Goal: Contribute content: Contribute content

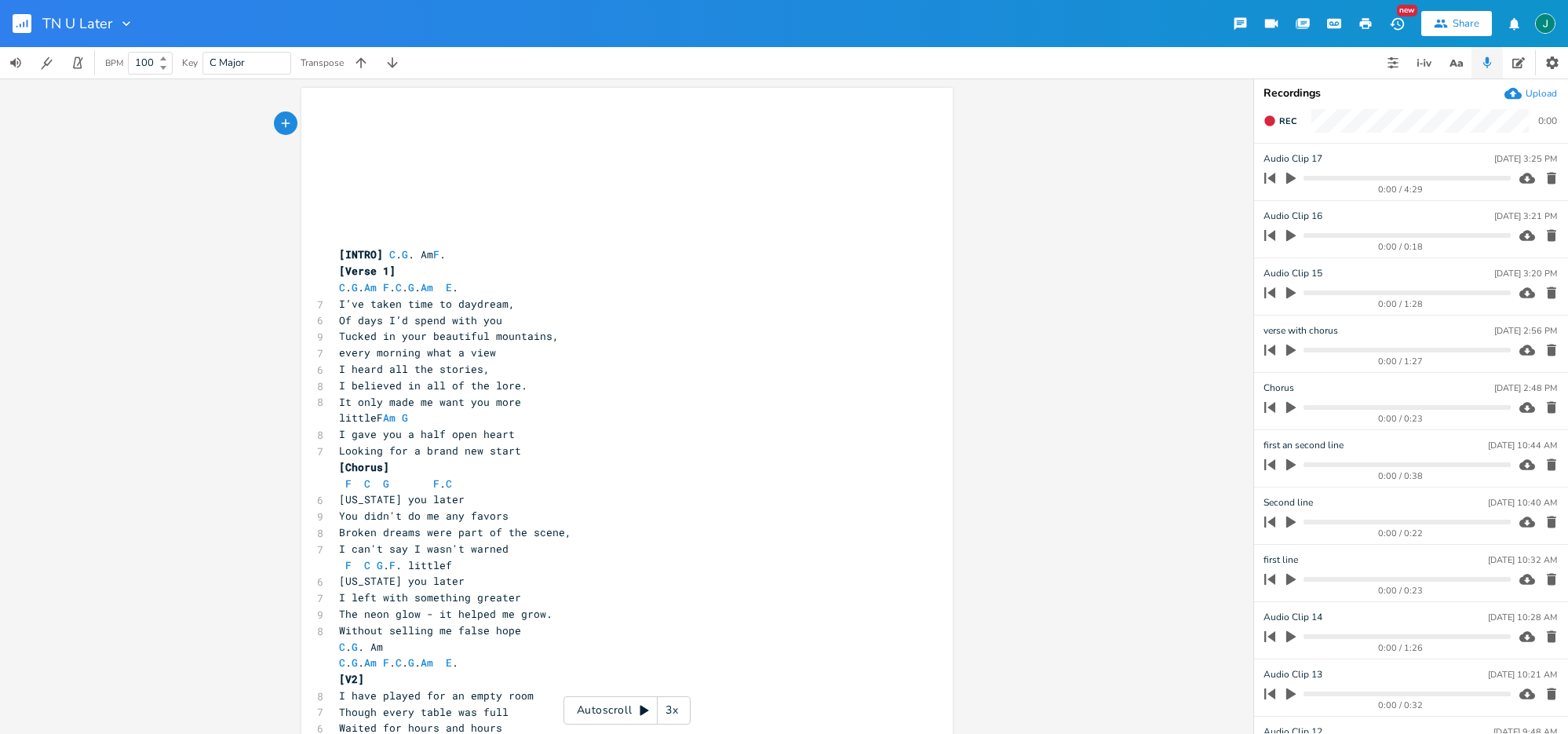
click at [672, 706] on div "3x" at bounding box center [672, 711] width 28 height 28
click at [672, 706] on div "4x" at bounding box center [672, 711] width 28 height 28
click at [677, 708] on div "5x" at bounding box center [672, 711] width 28 height 28
click at [641, 713] on icon at bounding box center [645, 711] width 8 height 10
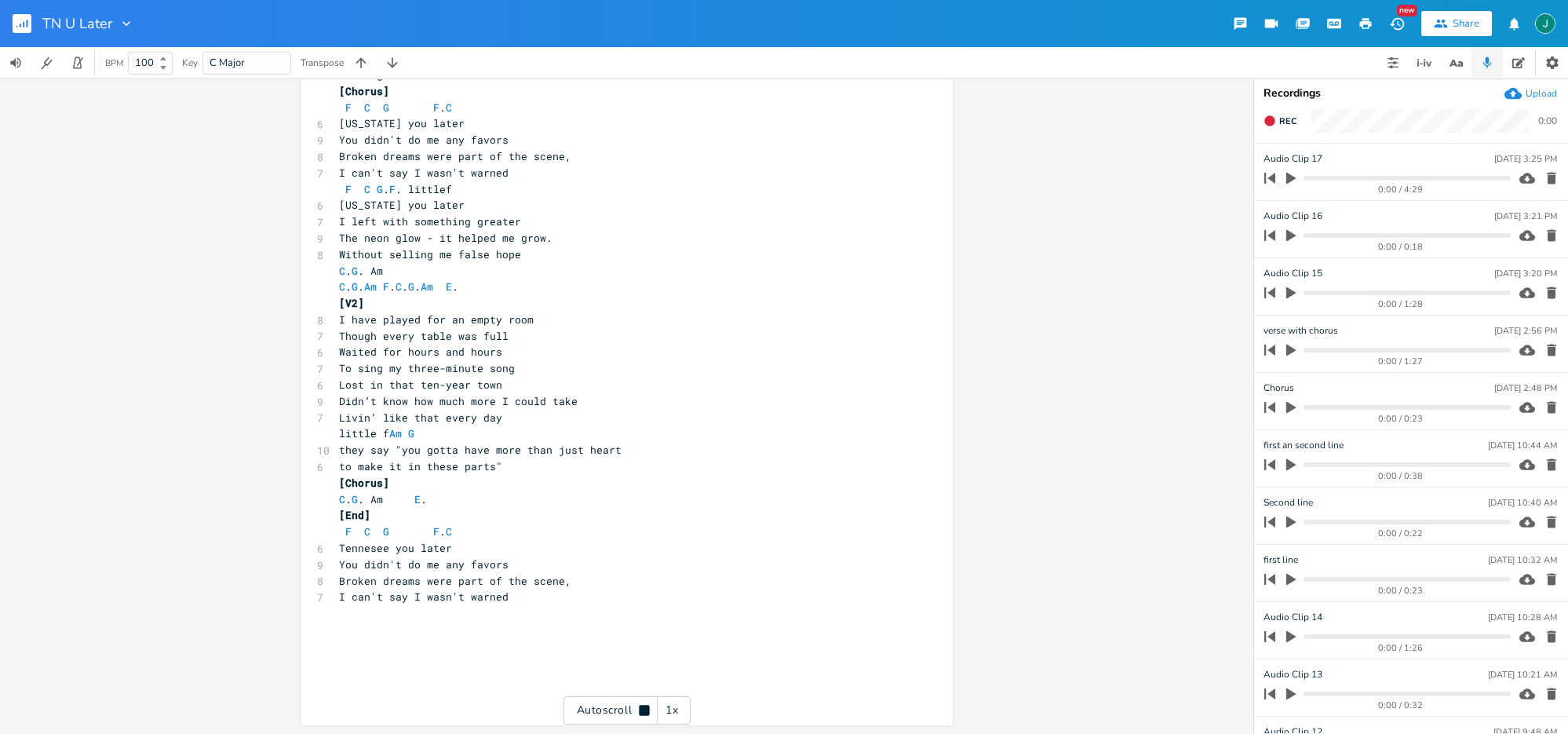
scroll to position [377, 0]
click at [21, 27] on rect "button" at bounding box center [21, 23] width 19 height 19
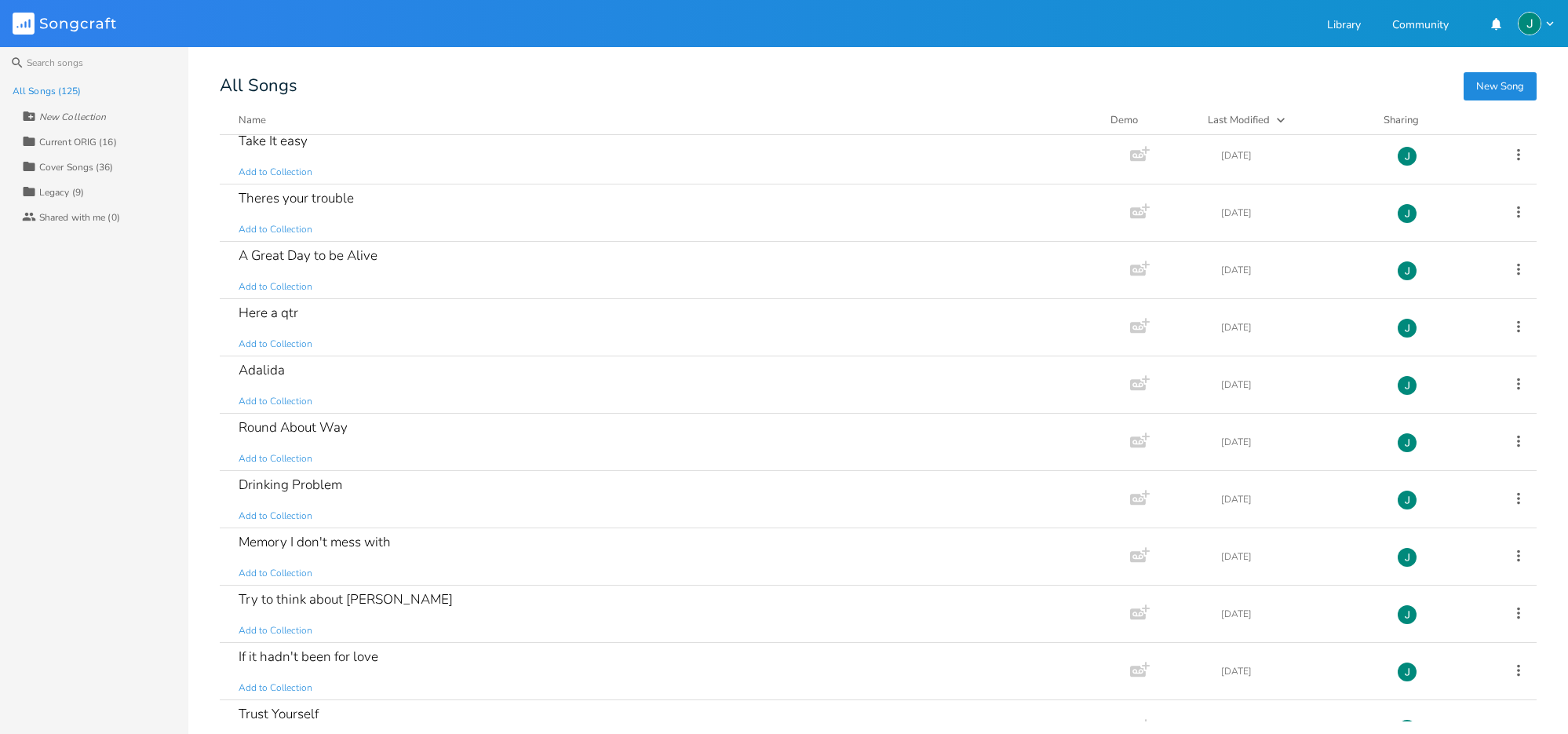
scroll to position [531, 0]
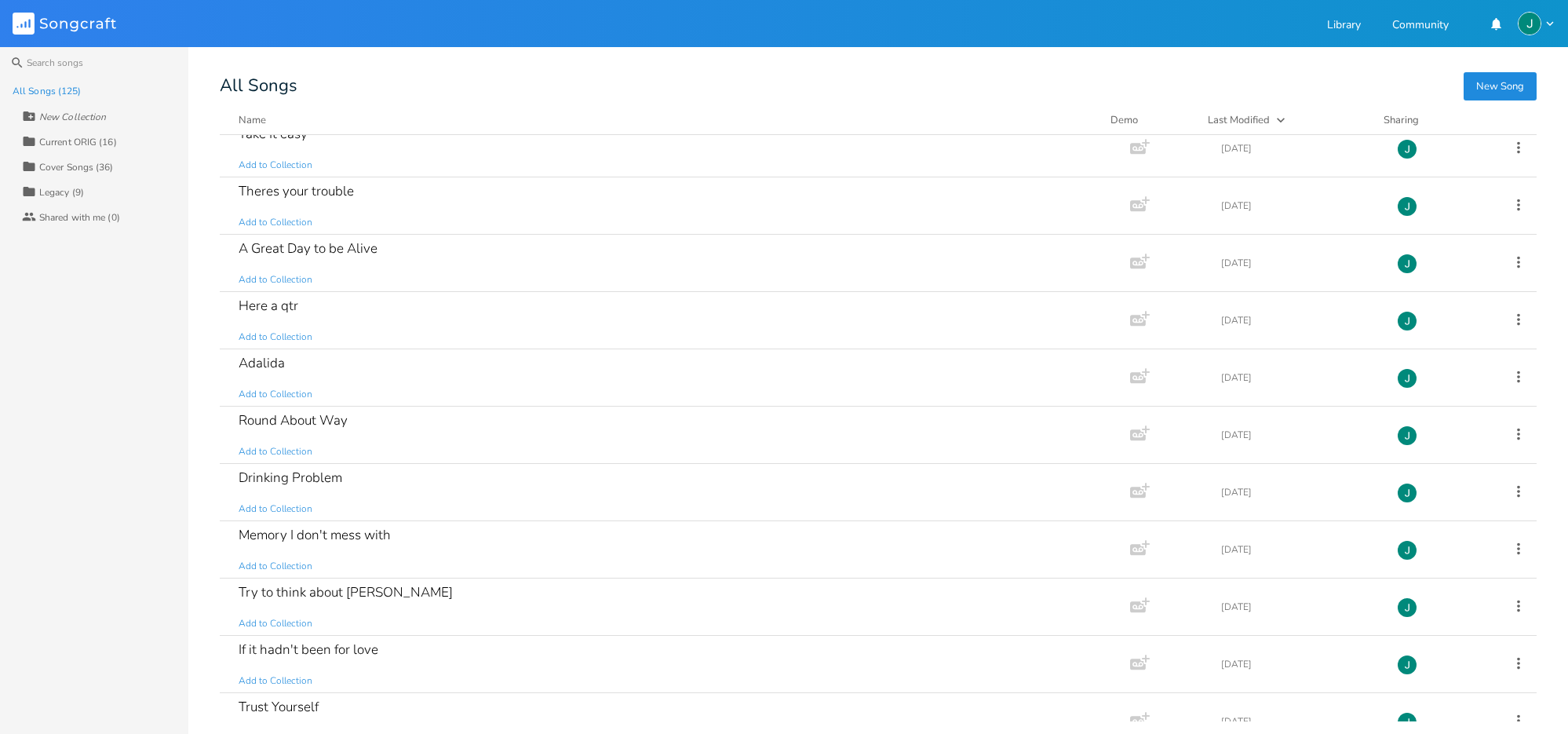
click at [86, 138] on div "Current ORIG (16)" at bounding box center [78, 142] width 77 height 9
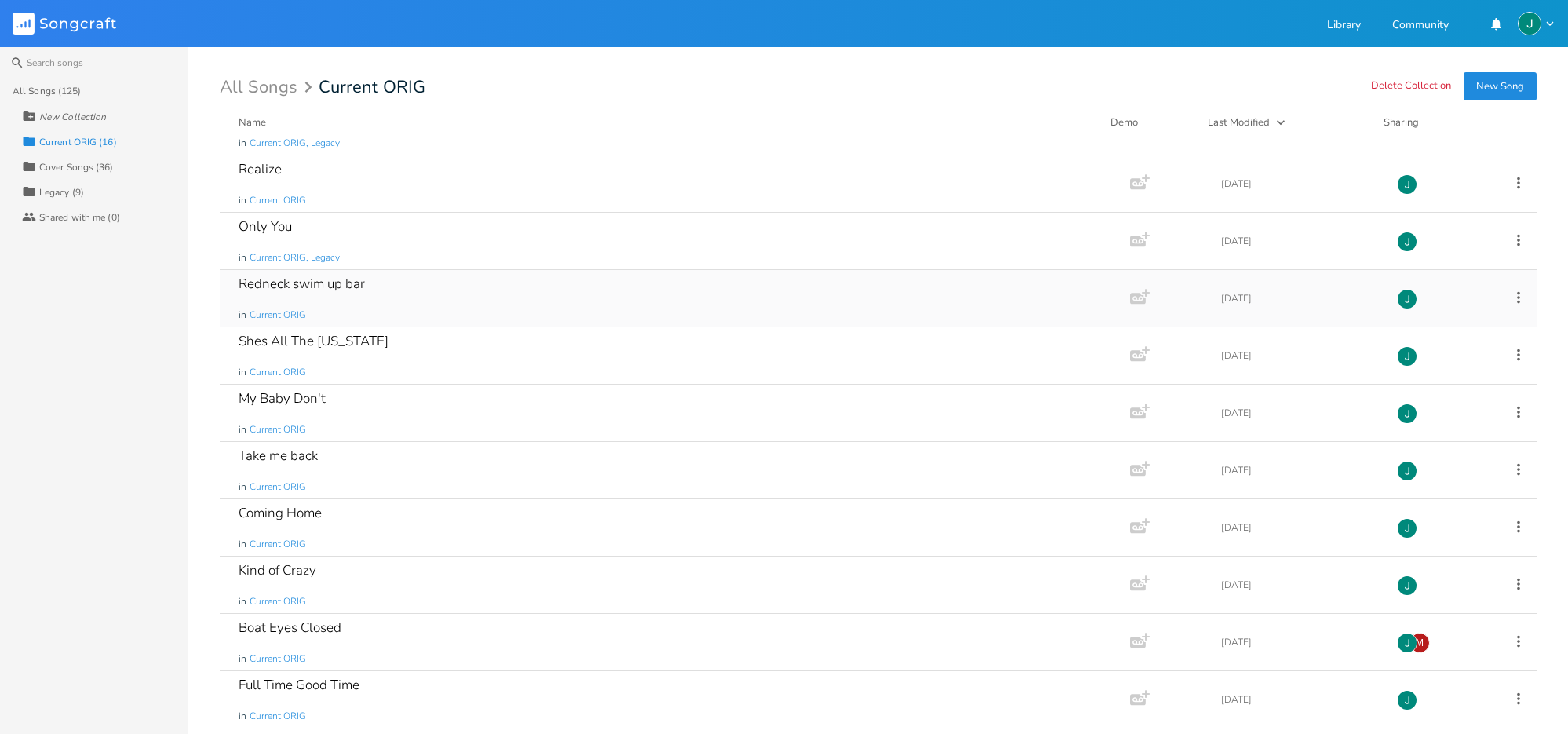
scroll to position [159, 0]
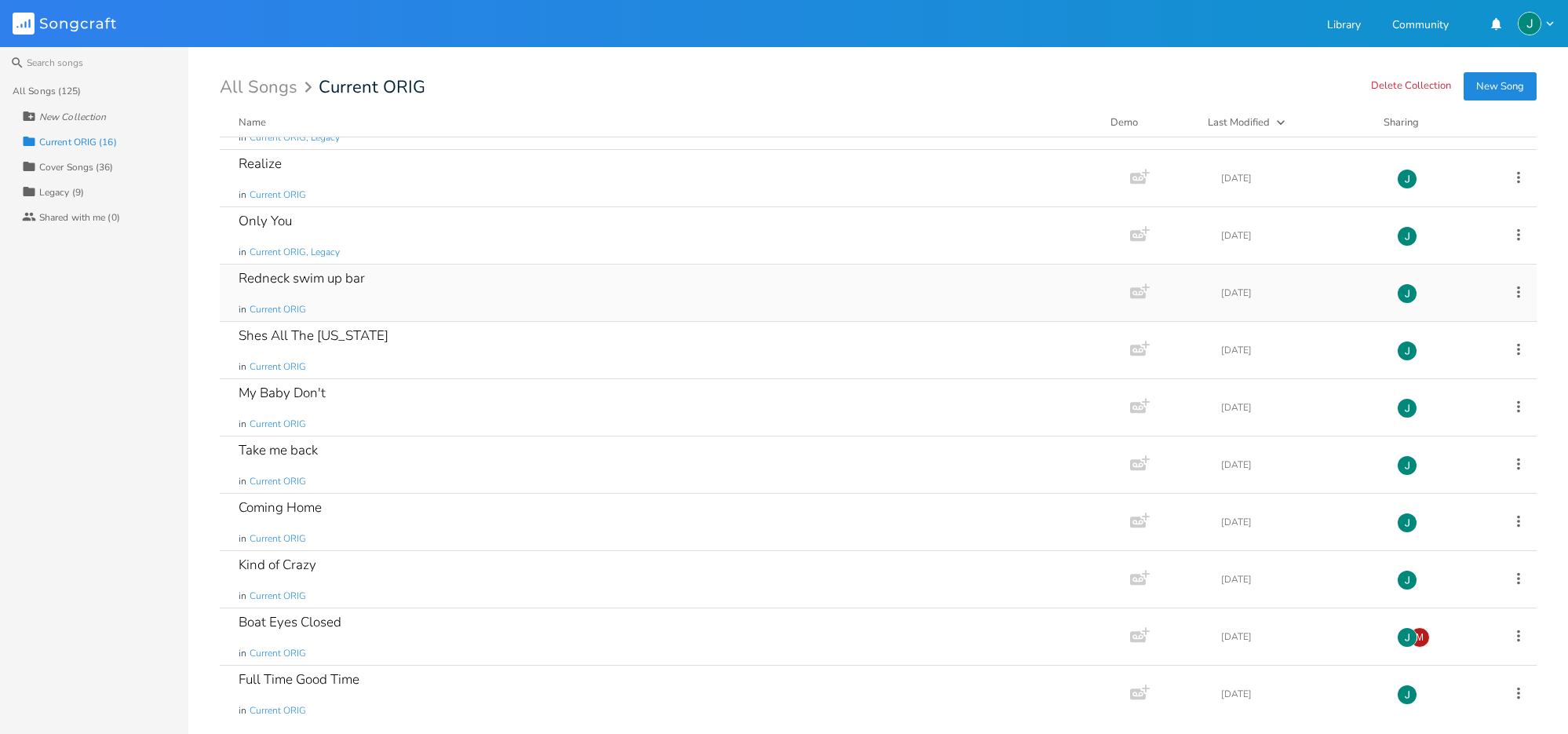
click at [341, 285] on div "Redneck swim up bar" at bounding box center [301, 278] width 126 height 13
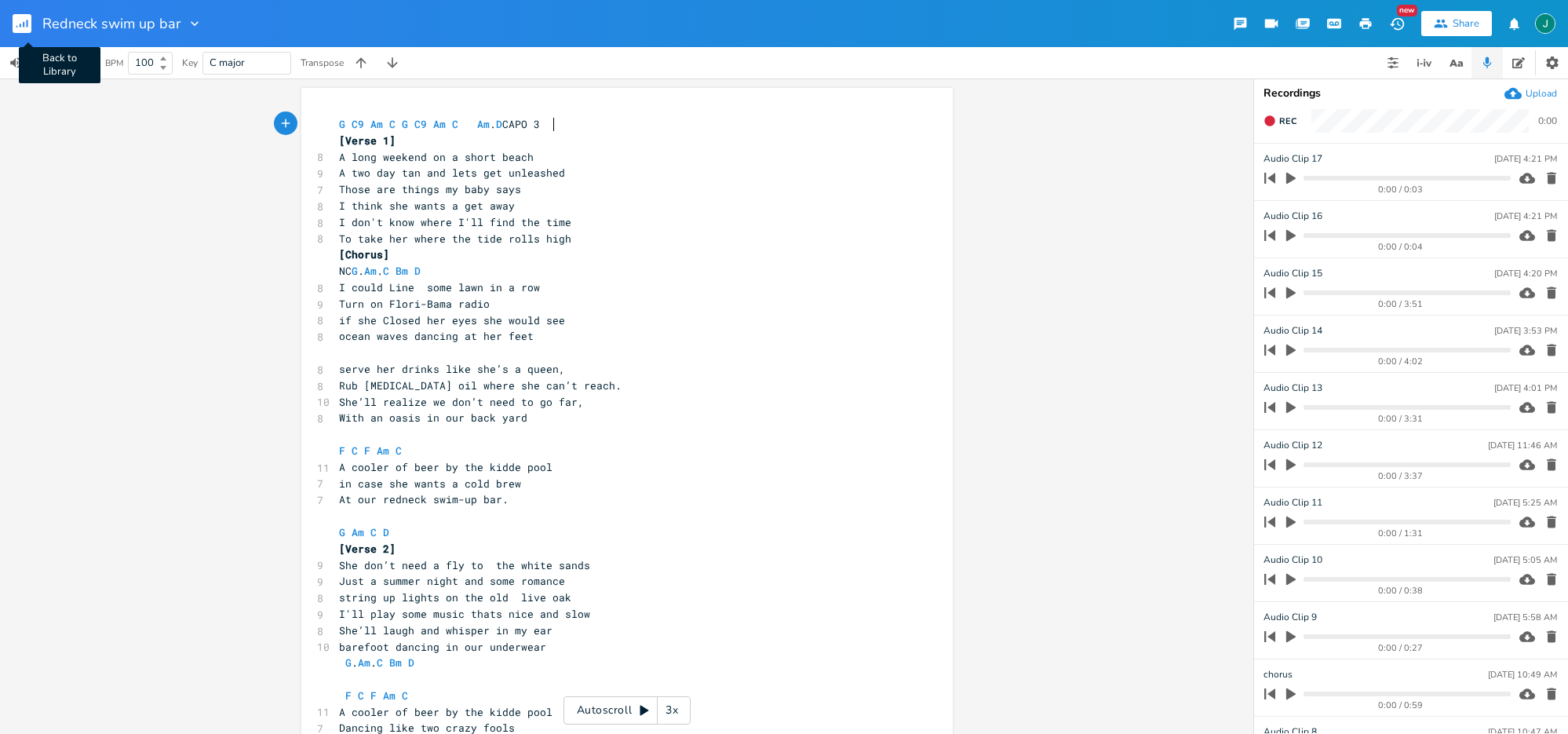
click at [25, 21] on rect "button" at bounding box center [21, 23] width 19 height 19
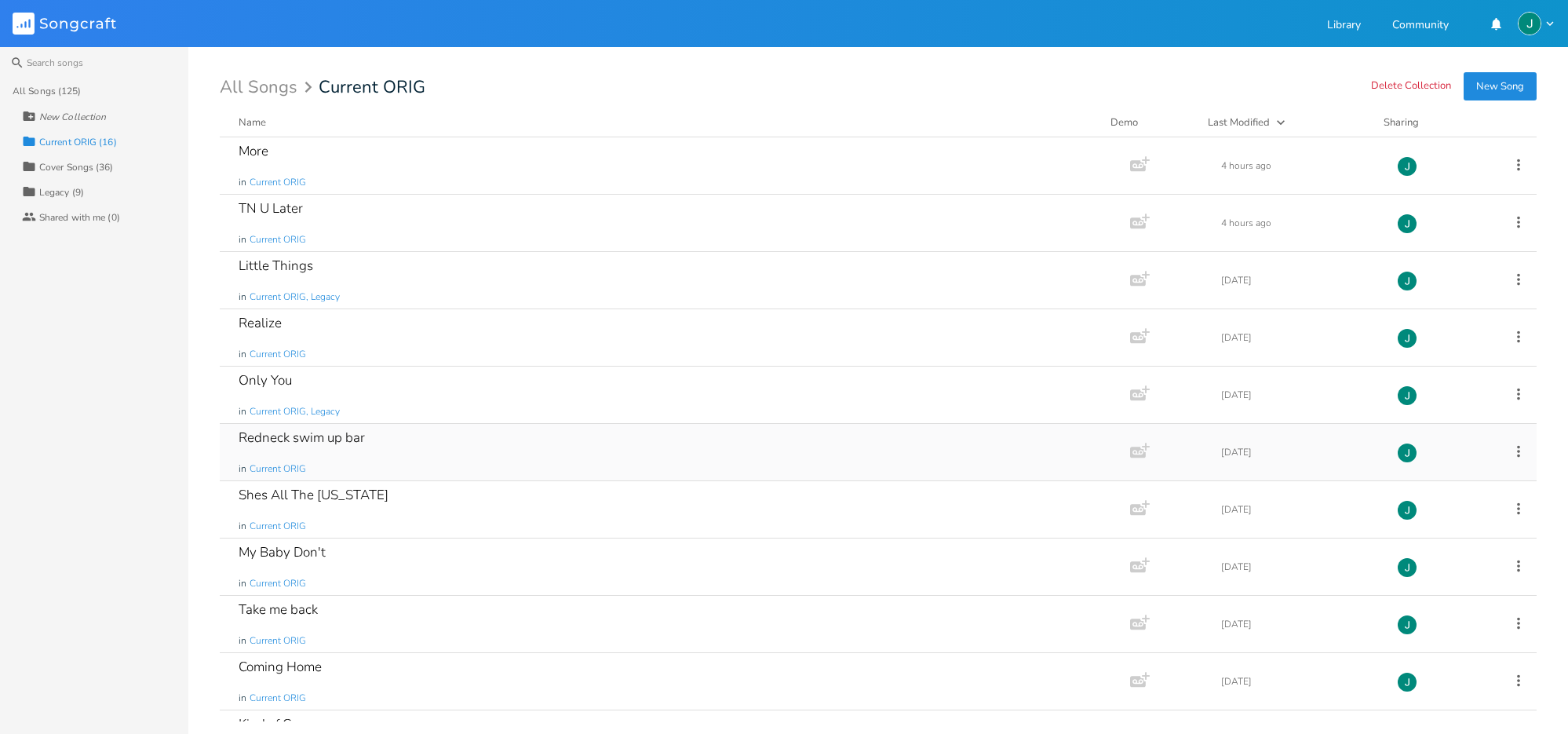
click at [303, 445] on div "Redneck swim up bar" at bounding box center [301, 438] width 126 height 13
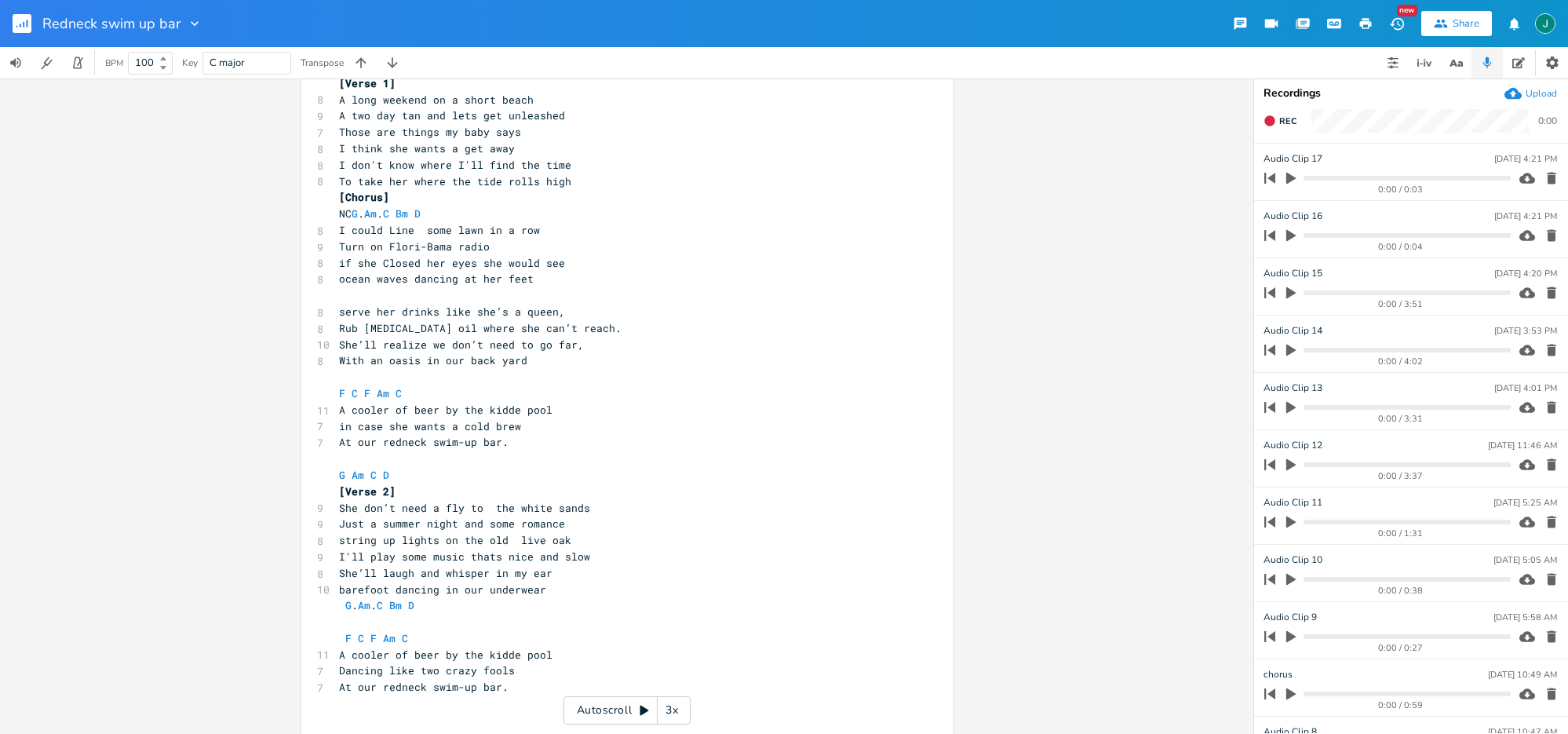
scroll to position [45, 0]
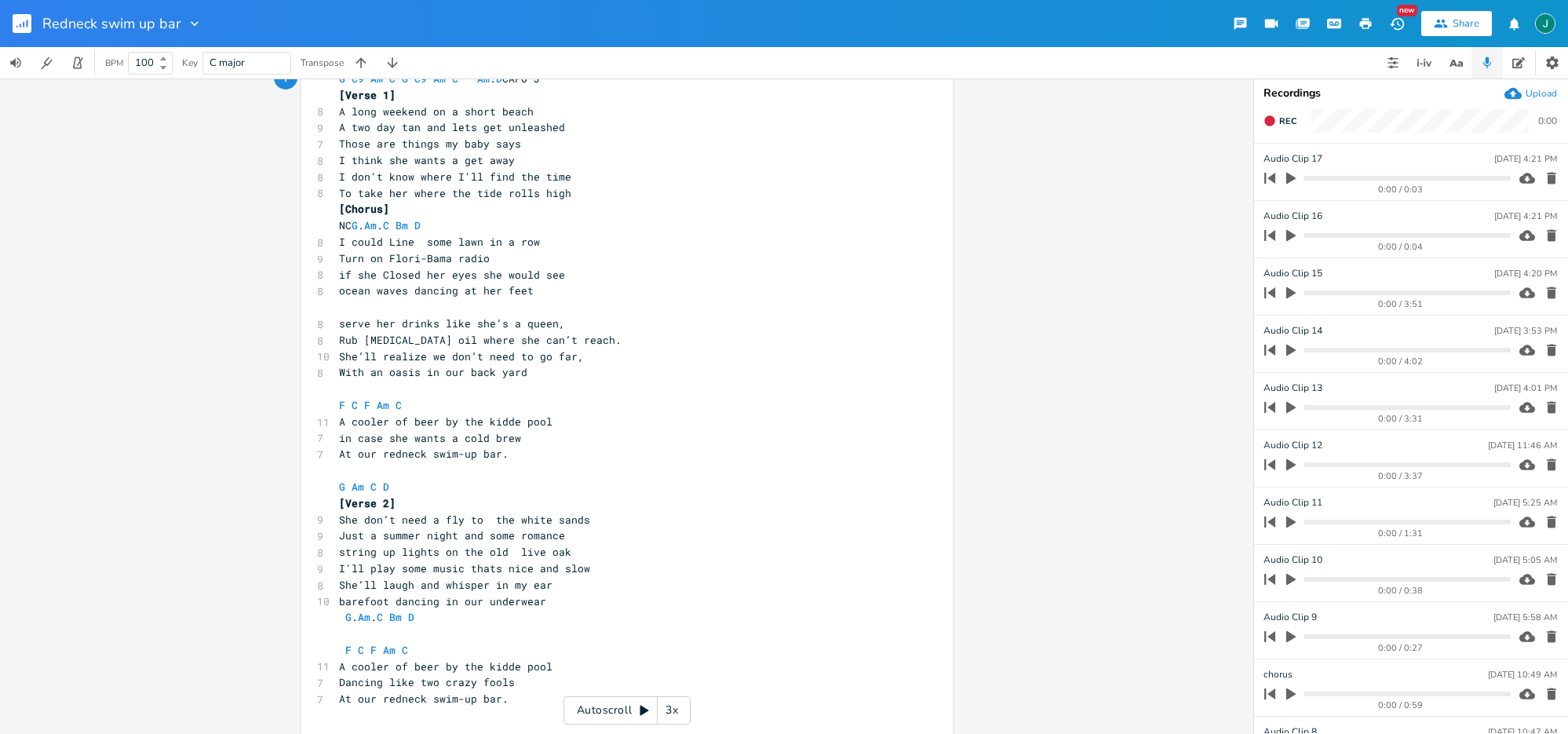
click at [26, 19] on rect "button" at bounding box center [21, 23] width 19 height 19
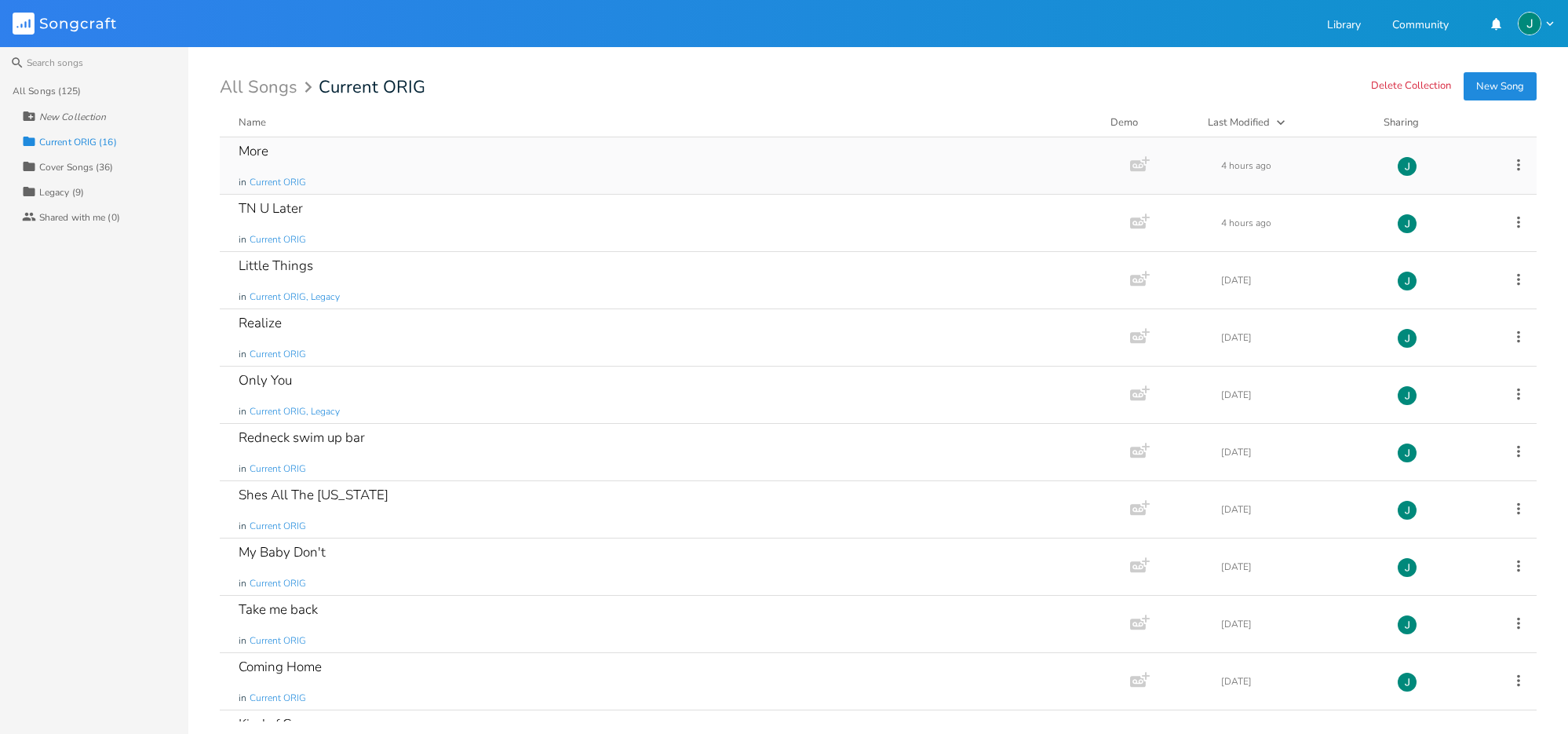
click at [269, 153] on div "More in Current ORIG" at bounding box center [671, 166] width 866 height 57
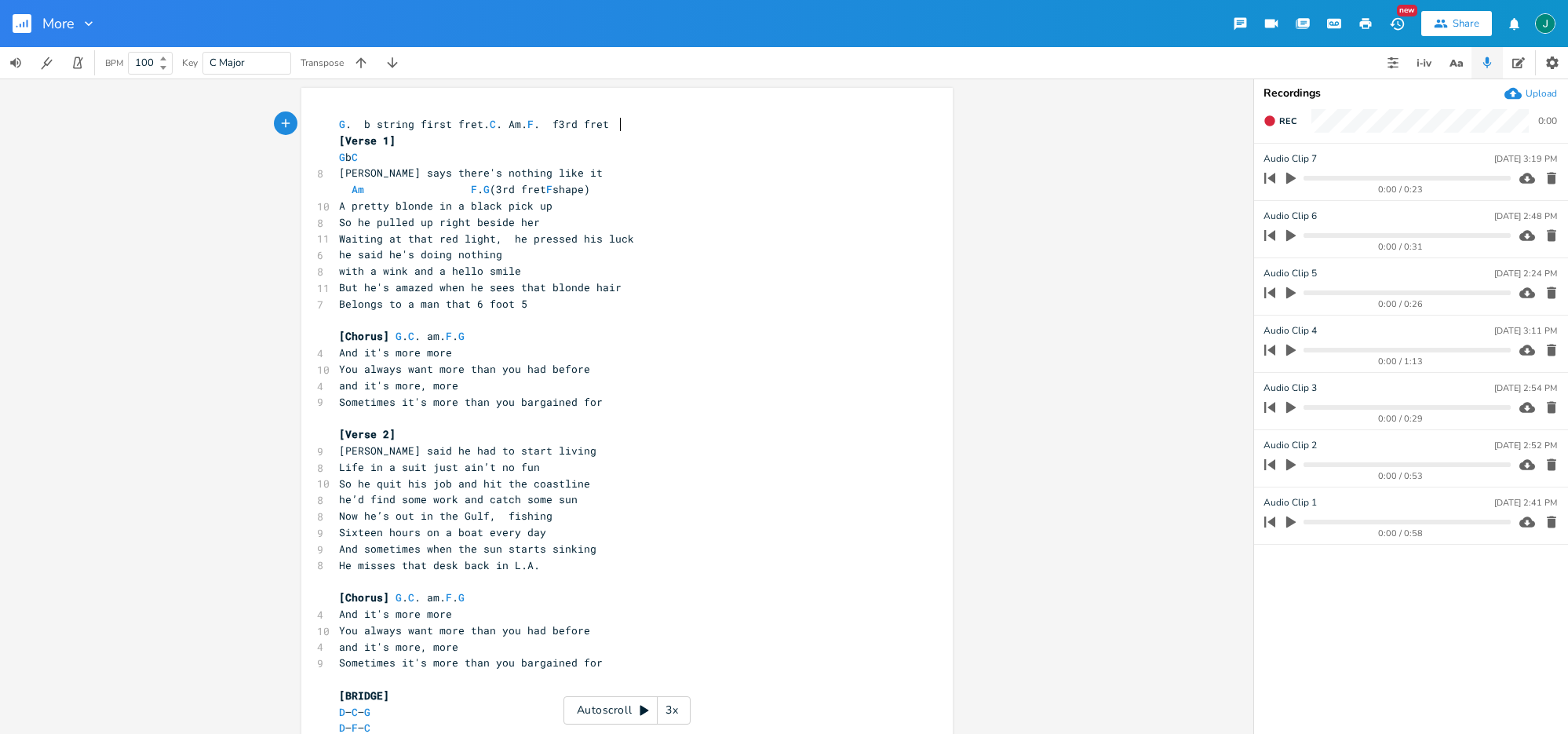
click at [425, 238] on span "Waiting at that red light, he pressed his luck" at bounding box center [486, 238] width 295 height 14
type textarea "e"
click at [364, 451] on span "[PERSON_NAME] said he had to start living" at bounding box center [467, 450] width 257 height 14
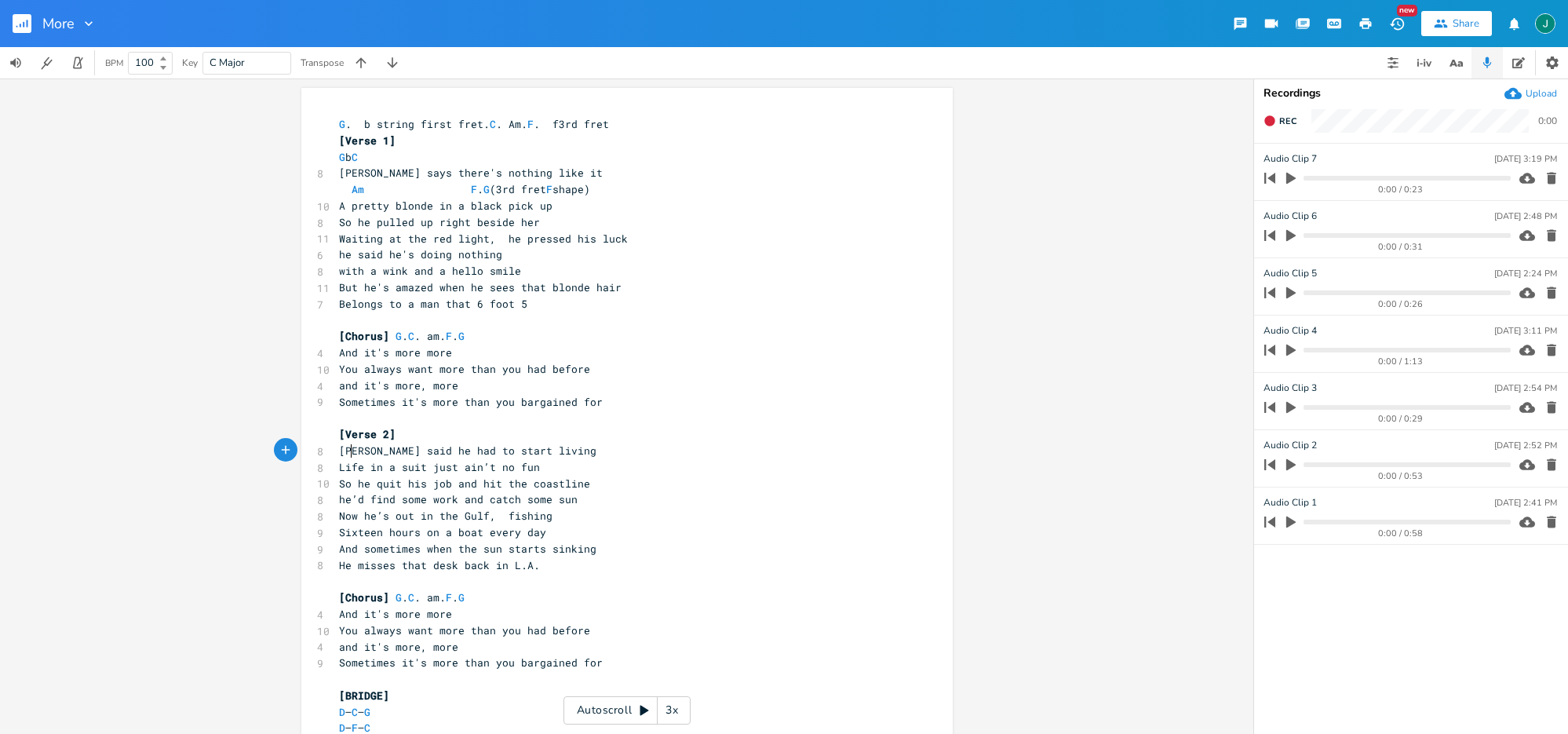
type textarea "[PERSON_NAME]"
drag, startPoint x: 378, startPoint y: 501, endPoint x: 442, endPoint y: 561, distance: 87.7
click at [378, 503] on span "he’d find some work and catch some sun" at bounding box center [458, 499] width 238 height 14
type textarea "ou"
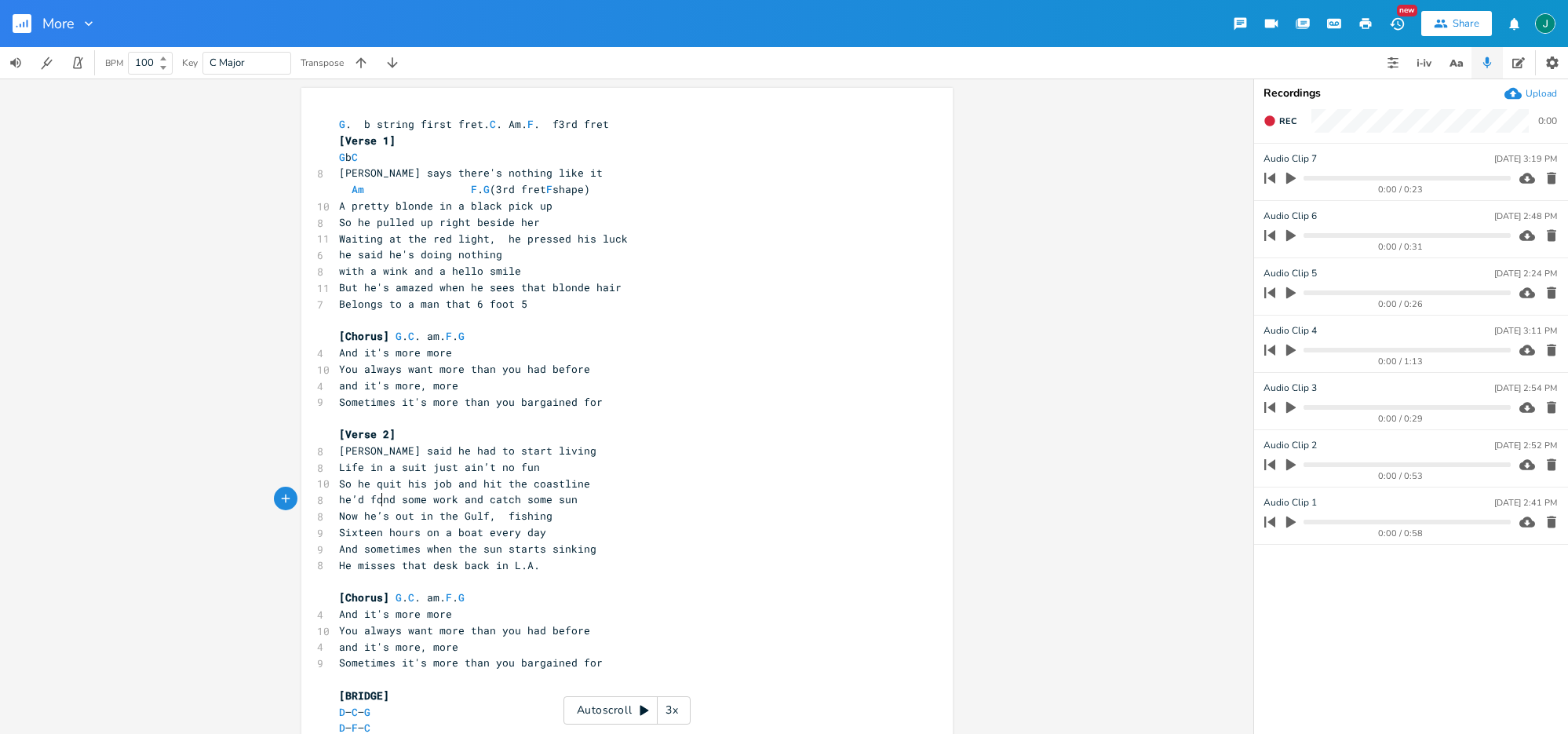
scroll to position [0, 10]
drag, startPoint x: 360, startPoint y: 500, endPoint x: 358, endPoint y: 517, distance: 17.1
click at [360, 499] on span "he’d found some work and catch some sun" at bounding box center [461, 499] width 245 height 14
drag, startPoint x: 476, startPoint y: 503, endPoint x: 506, endPoint y: 501, distance: 30.1
click at [506, 501] on span "he found some work and catch some sun" at bounding box center [455, 499] width 232 height 14
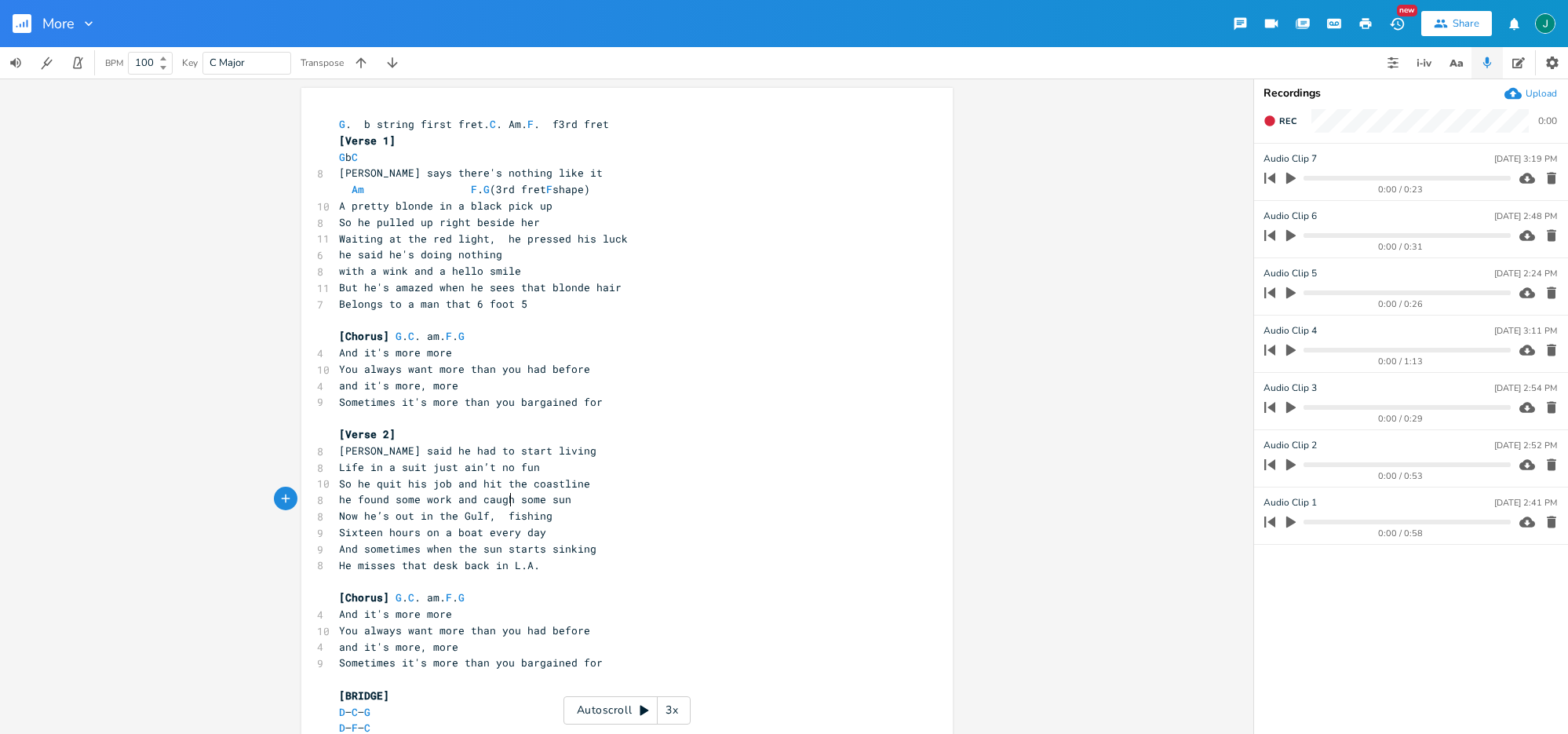
type textarea "caught"
drag, startPoint x: 451, startPoint y: 500, endPoint x: 581, endPoint y: 505, distance: 130.1
click at [581, 505] on pre "he found some work and caught some sun" at bounding box center [619, 500] width 566 height 16
type textarea "he thought would be fun"
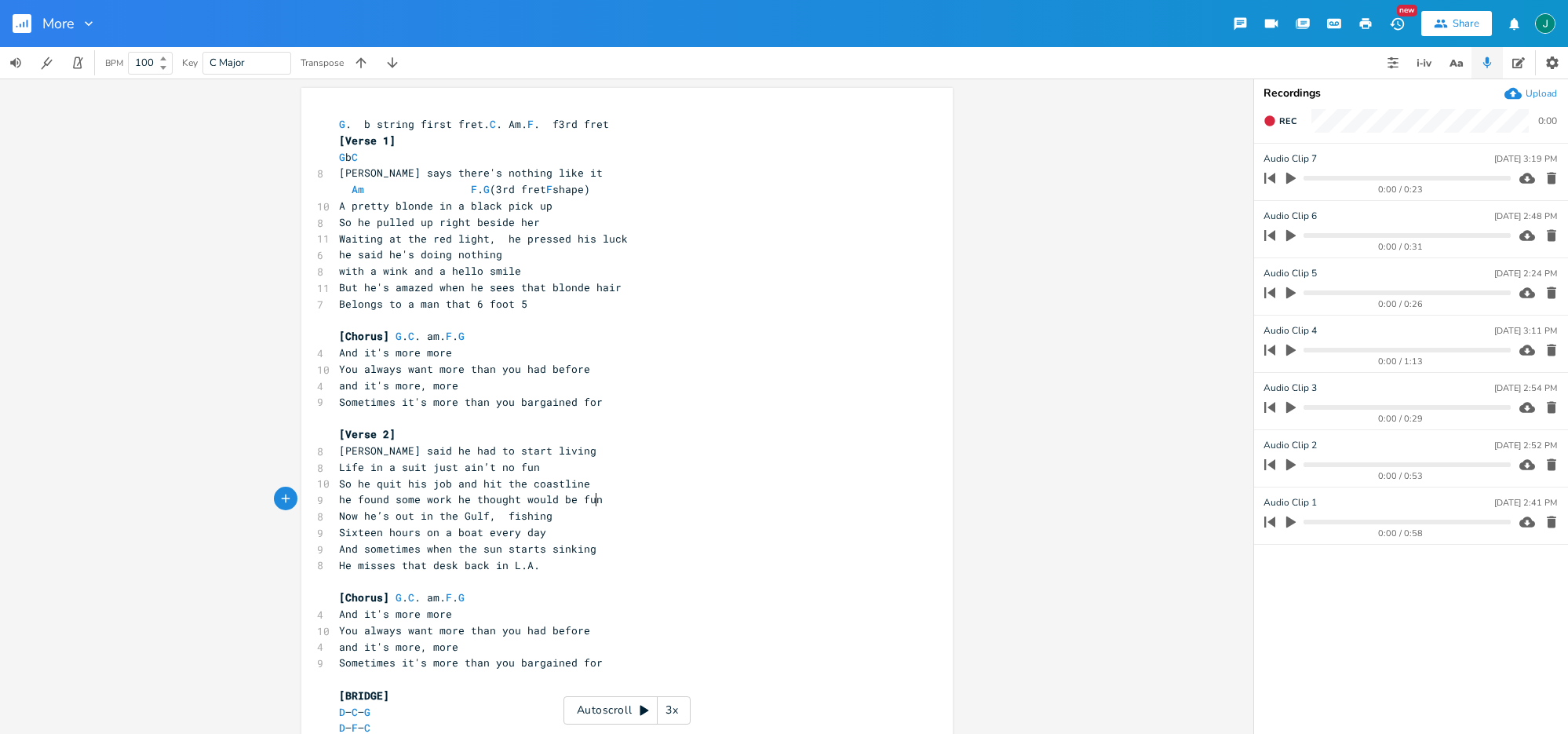
scroll to position [0, 115]
drag, startPoint x: 387, startPoint y: 566, endPoint x: 354, endPoint y: 567, distance: 33.0
click at [354, 567] on span "He misses that desk back in L.A." at bounding box center [439, 565] width 201 height 14
type textarea "thinks about"
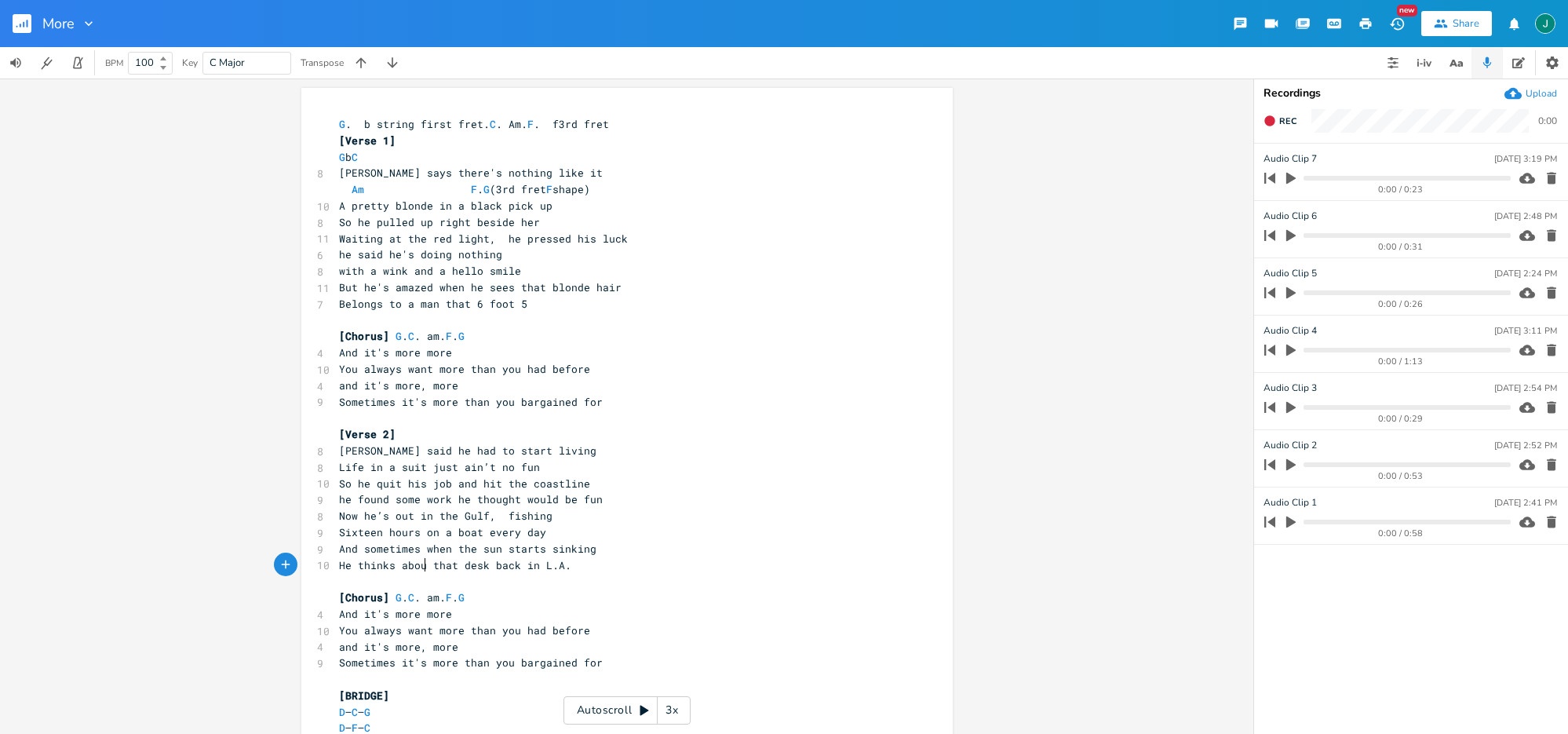
scroll to position [0, 58]
type textarea "back"
drag, startPoint x: 495, startPoint y: 567, endPoint x: 519, endPoint y: 567, distance: 24.0
click at [519, 567] on span "He thinks about that desk back in L.A." at bounding box center [458, 565] width 238 height 14
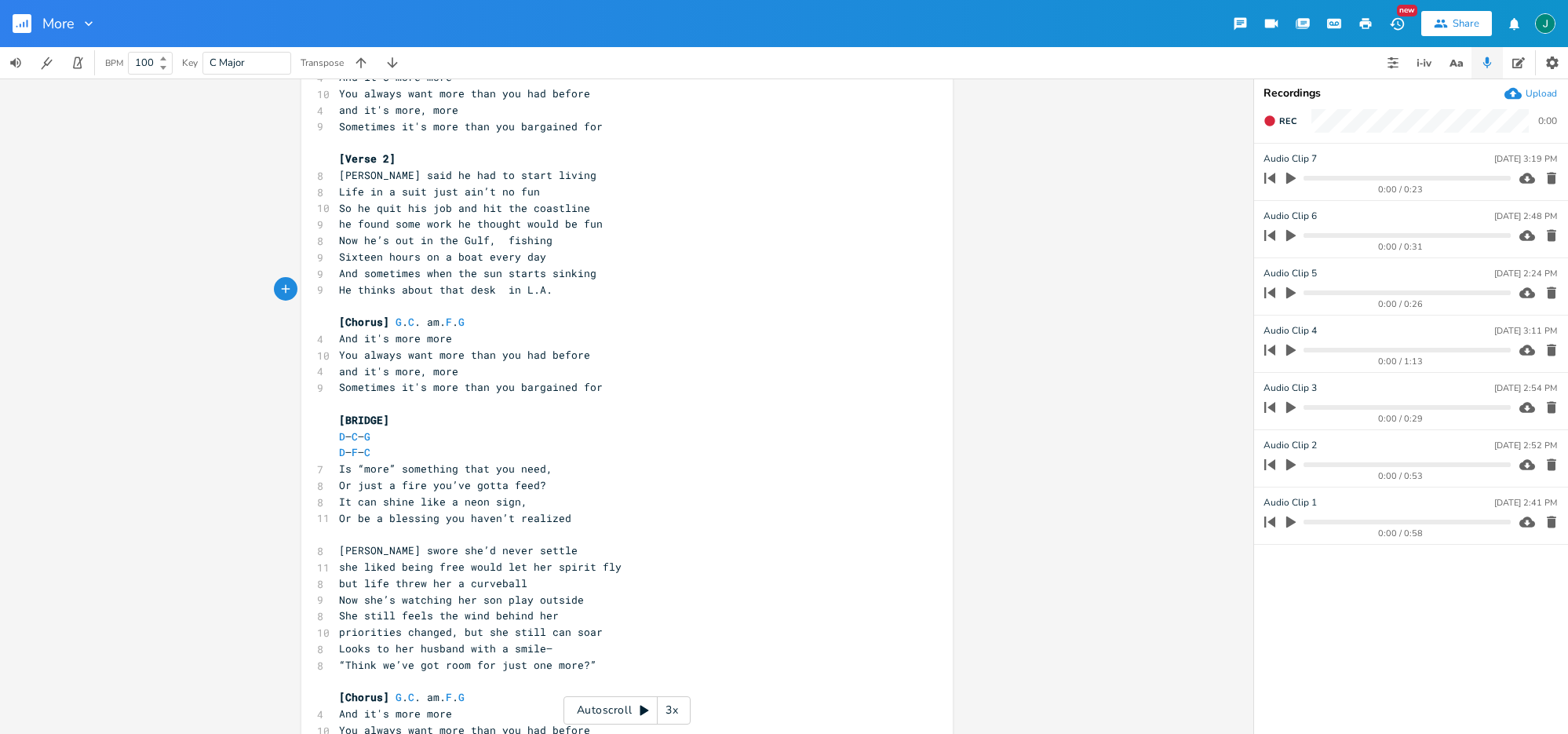
scroll to position [276, 0]
drag, startPoint x: 372, startPoint y: 552, endPoint x: 531, endPoint y: 553, distance: 159.0
click at [531, 553] on pre "[PERSON_NAME] swore she’d never settle" at bounding box center [619, 550] width 566 height 16
type textarea "was a free spirit rebel"
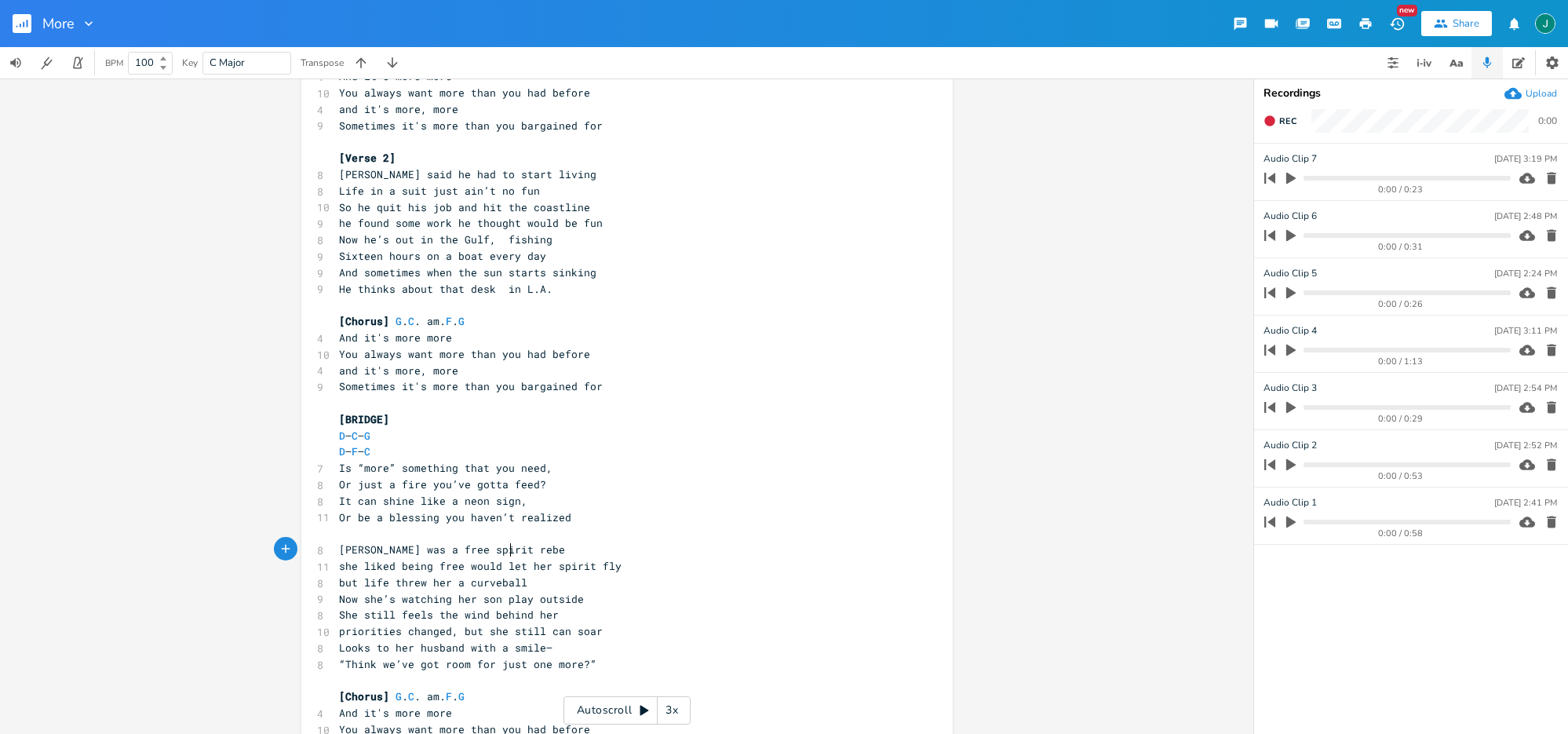
scroll to position [0, 101]
drag, startPoint x: 336, startPoint y: 567, endPoint x: 664, endPoint y: 571, distance: 328.0
click at [664, 571] on pre "she liked being free would let her spirit fly" at bounding box center [619, 567] width 566 height 16
type textarea "no onw r"
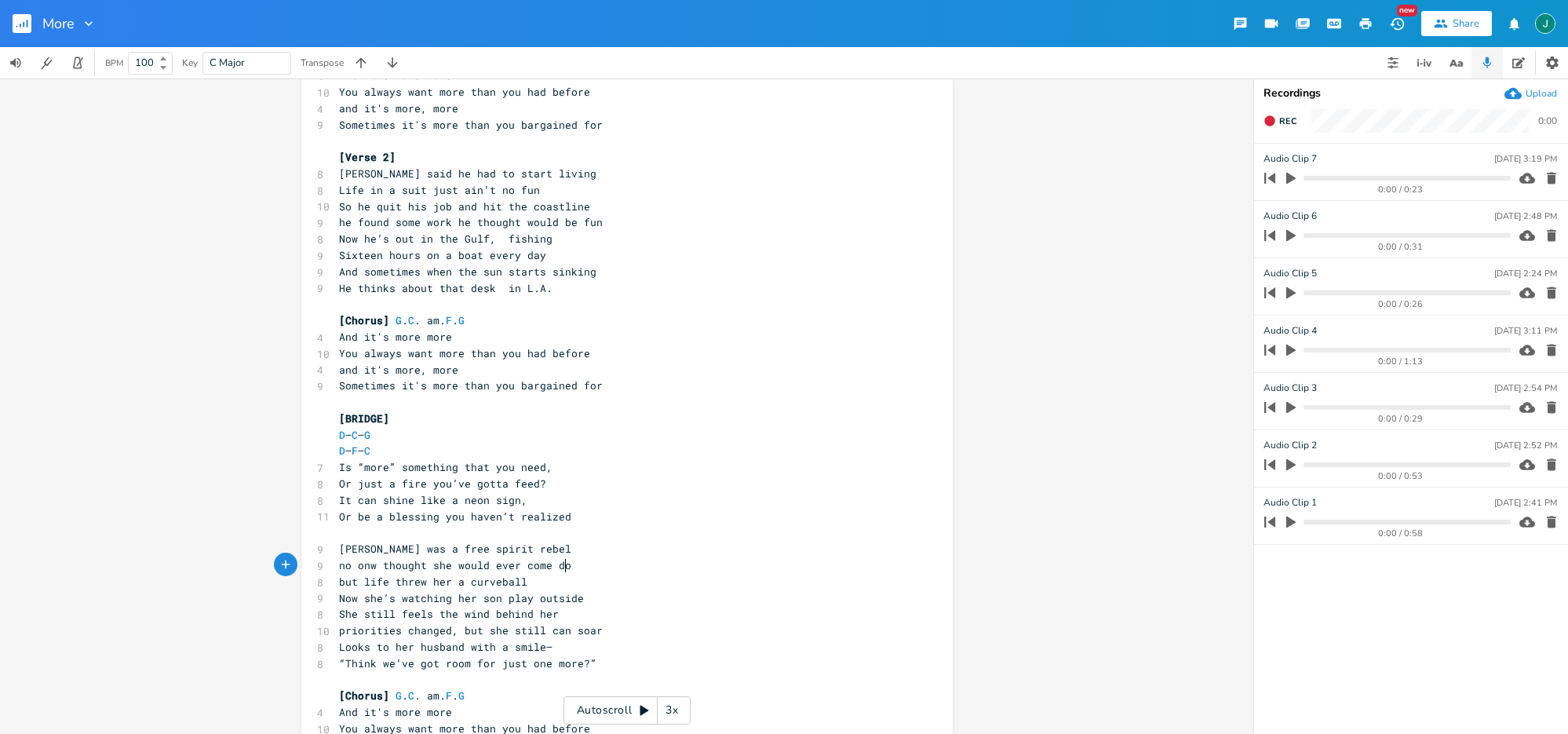
type textarea "thought she would ever come down"
drag, startPoint x: 486, startPoint y: 567, endPoint x: 546, endPoint y: 567, distance: 60.0
click at [546, 567] on span "no onw thought she would ever come down" at bounding box center [461, 565] width 245 height 14
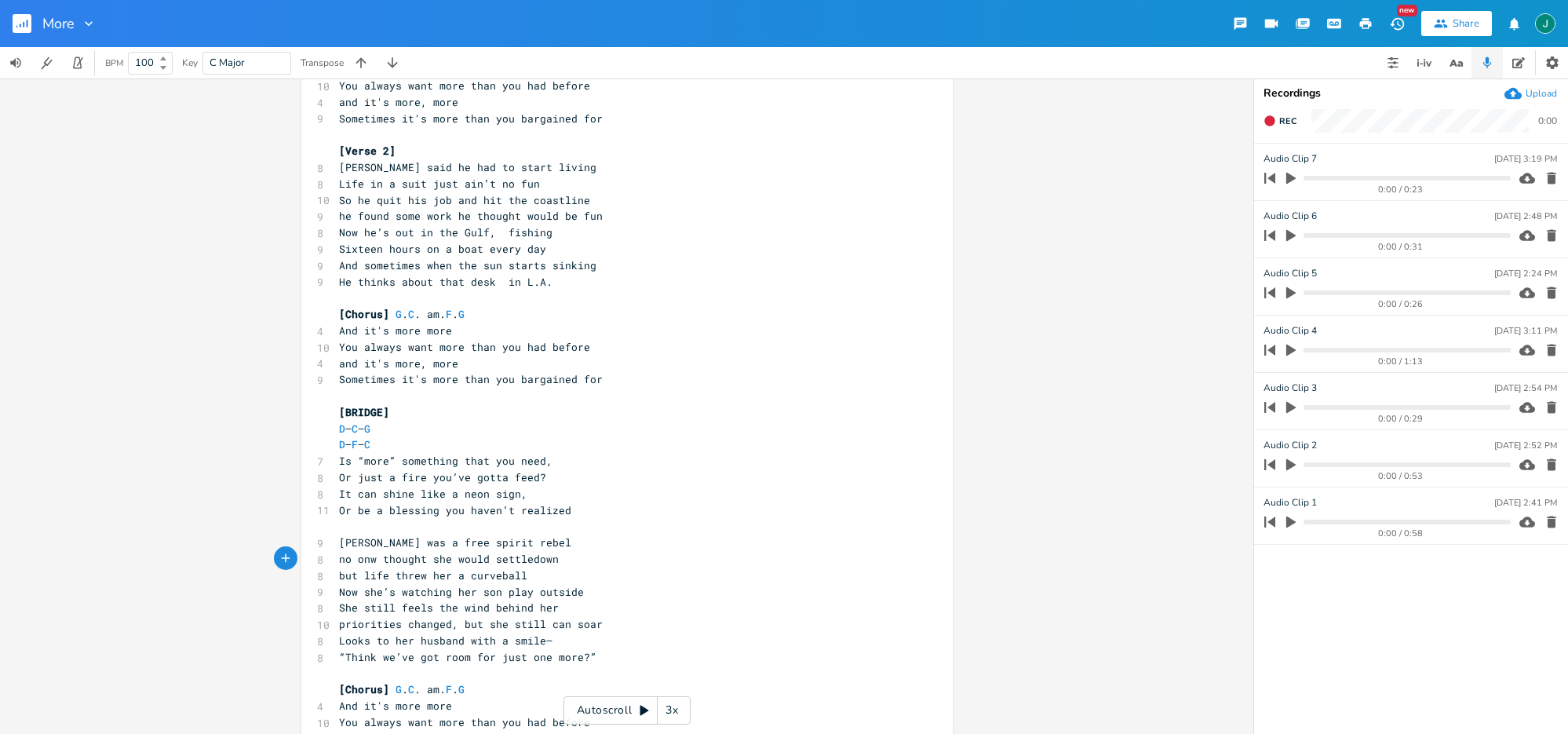
type textarea "settle"
click at [370, 561] on span "no onw thought she would settle down" at bounding box center [452, 558] width 226 height 14
type textarea "e"
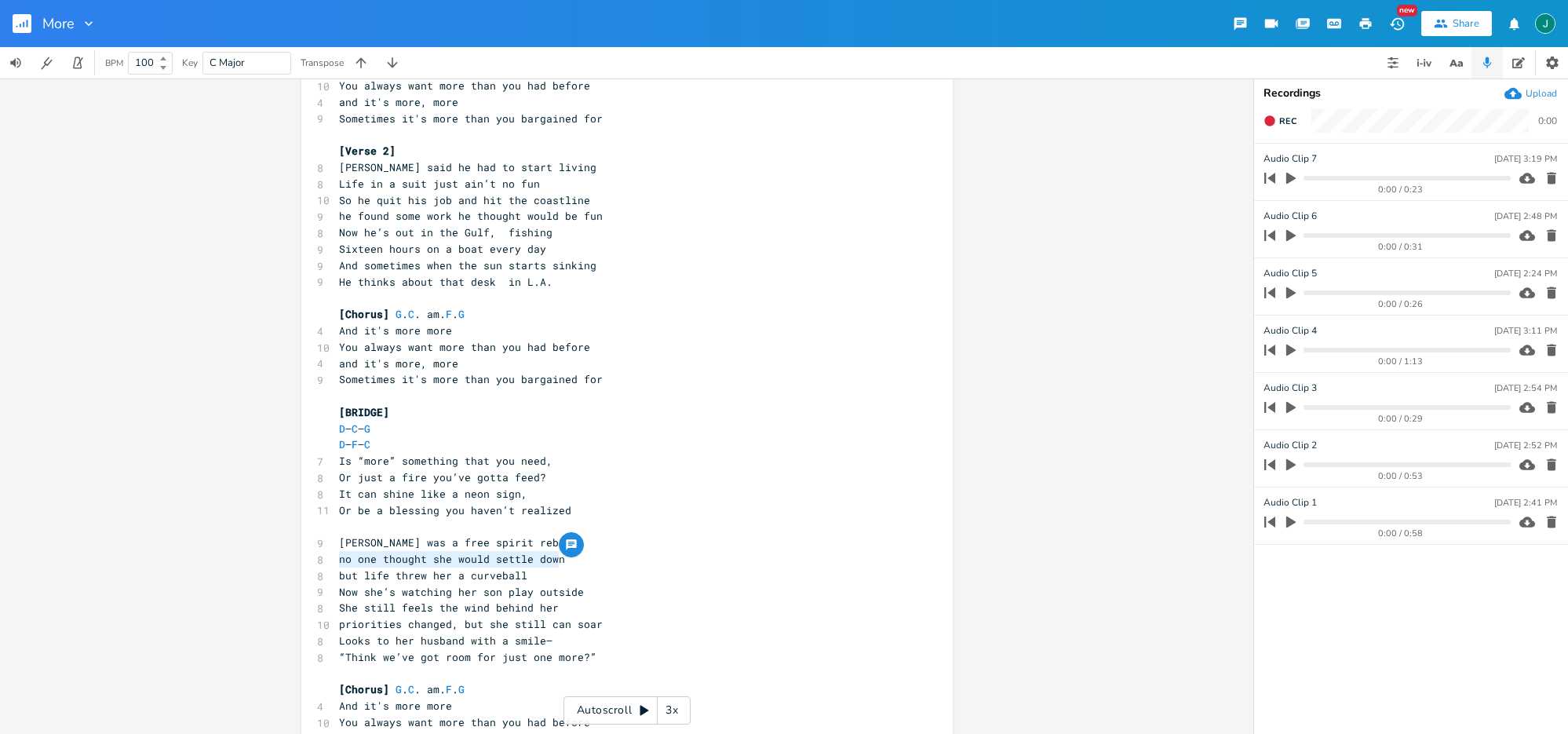
drag, startPoint x: 333, startPoint y: 561, endPoint x: 569, endPoint y: 565, distance: 236.0
click at [569, 565] on pre "no one thought she would settle down" at bounding box center [619, 559] width 566 height 16
type textarea "she always looked up toward the skt"
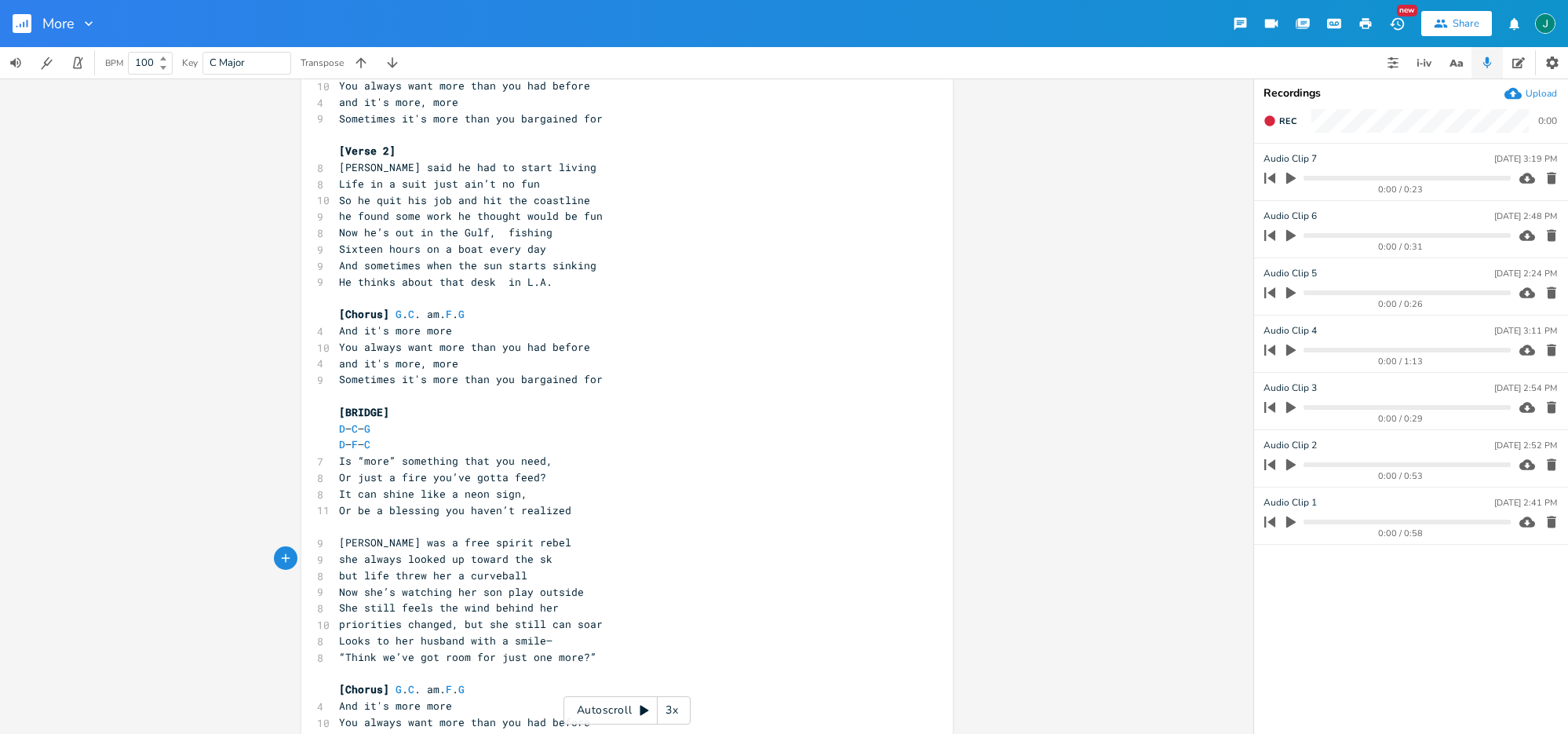
type textarea "y"
drag, startPoint x: 338, startPoint y: 561, endPoint x: 553, endPoint y: 567, distance: 215.1
click at [553, 567] on div "G . b string first fret. C . Am. F . f3rd fret [Verse 1] G b C 8 [PERSON_NAME] …" at bounding box center [619, 351] width 566 height 1028
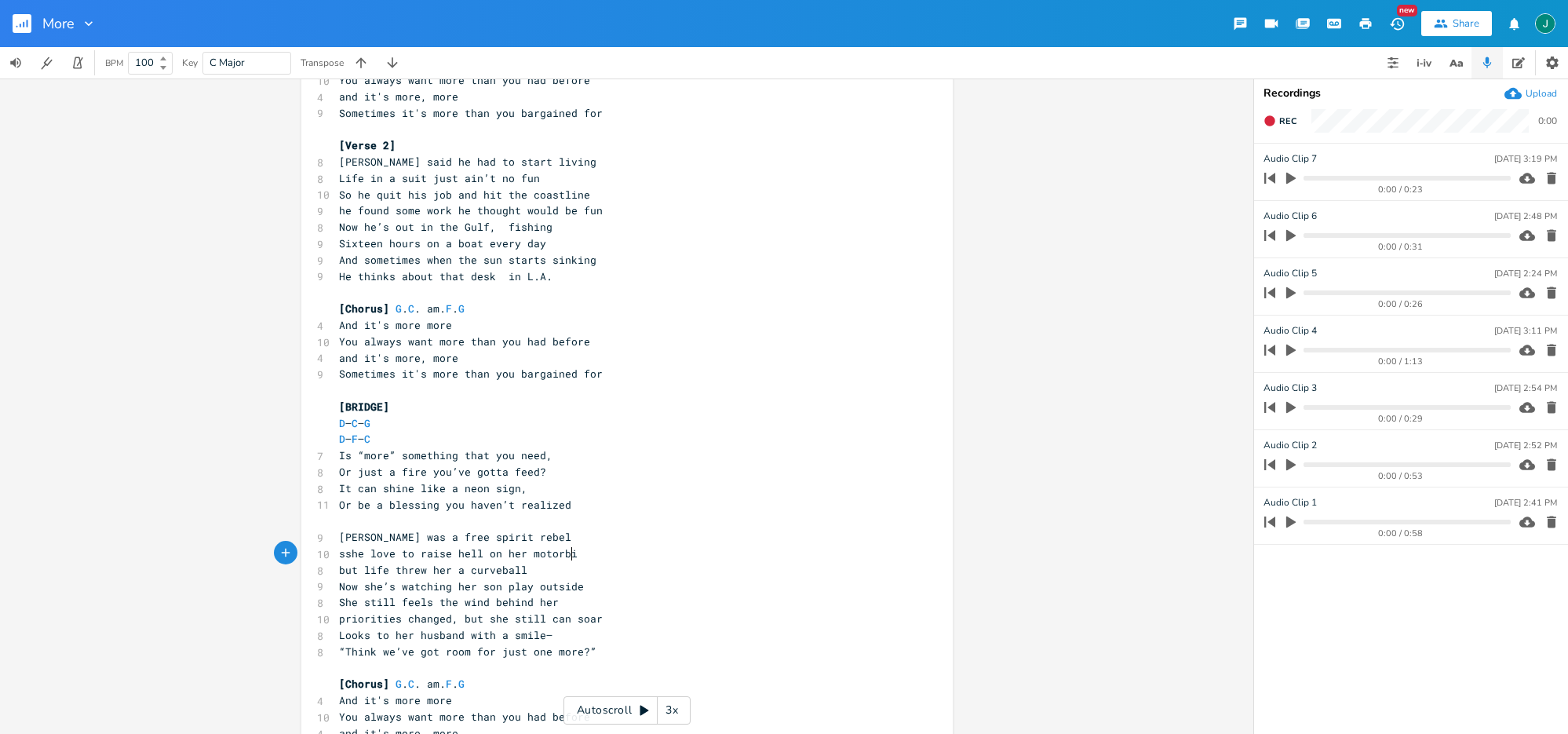
scroll to position [0, 172]
type textarea "she love to raise hell on her motorbik"
